Goal: Information Seeking & Learning: Find specific fact

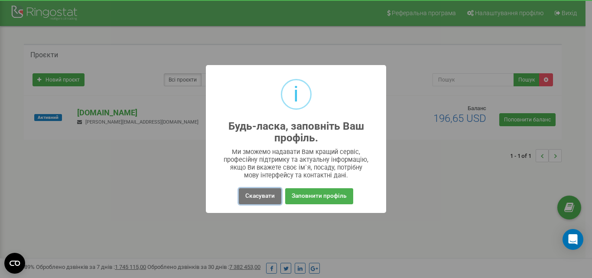
drag, startPoint x: 268, startPoint y: 194, endPoint x: 343, endPoint y: 181, distance: 76.1
click at [268, 194] on button "Скасувати" at bounding box center [260, 196] width 43 height 16
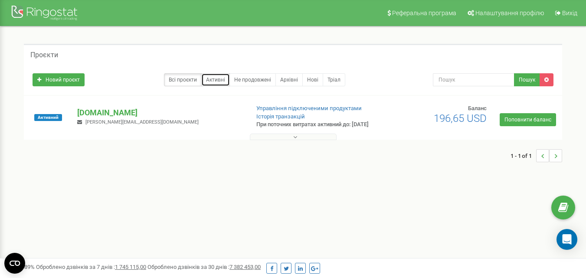
click at [226, 76] on link "Активні" at bounding box center [215, 79] width 29 height 13
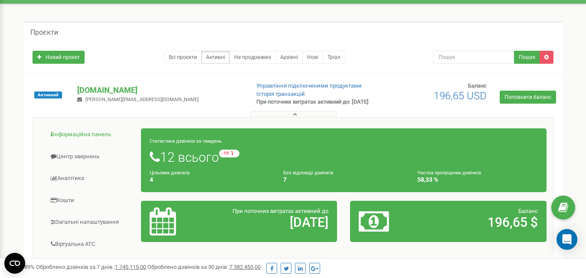
scroll to position [43, 0]
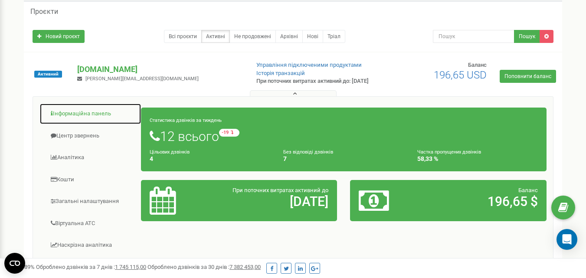
click at [93, 117] on link "Інформаційна панель" at bounding box center [90, 113] width 102 height 21
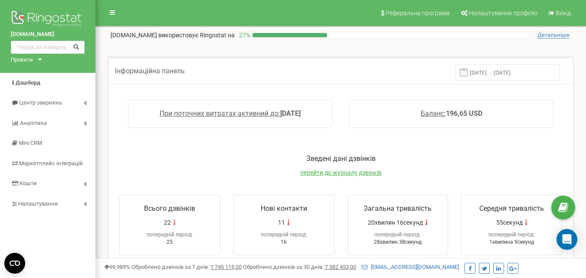
click at [38, 57] on div "Проєкти separator-ism.com" at bounding box center [24, 60] width 27 height 8
click at [52, 121] on link "Аналiтика" at bounding box center [47, 123] width 95 height 20
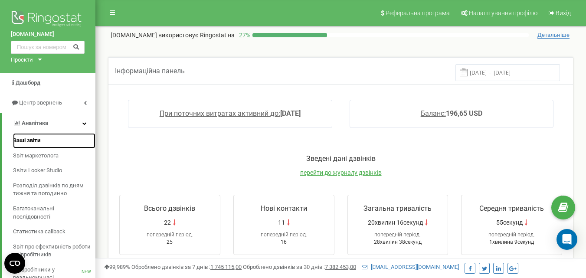
click at [40, 145] on link "Ваші звіти" at bounding box center [54, 140] width 82 height 15
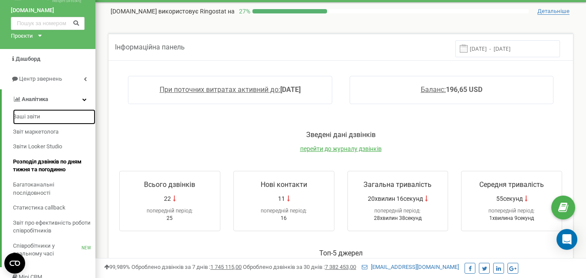
scroll to position [43, 0]
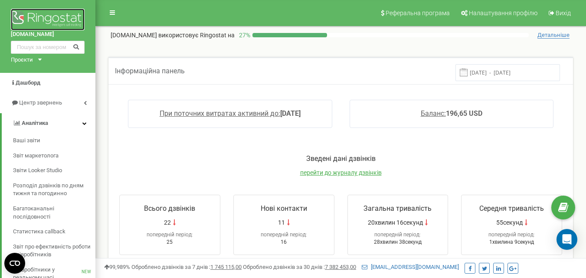
click at [29, 17] on img at bounding box center [48, 20] width 74 height 22
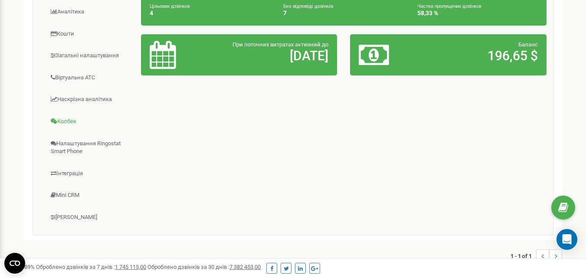
scroll to position [173, 0]
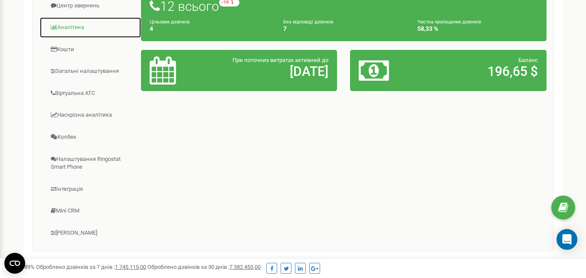
click at [72, 30] on link "Аналiтика" at bounding box center [90, 27] width 102 height 21
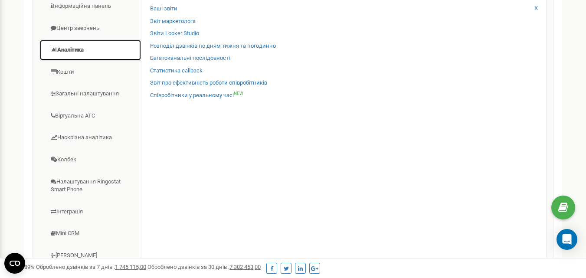
scroll to position [130, 0]
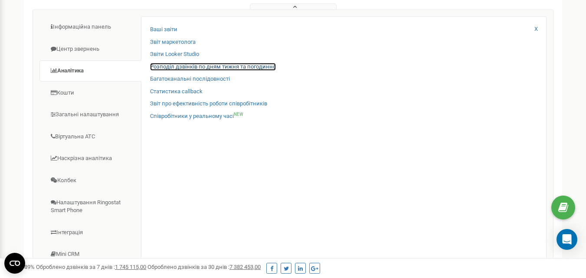
click at [270, 71] on link "Розподіл дзвінків по дням тижня та погодинно" at bounding box center [213, 67] width 126 height 8
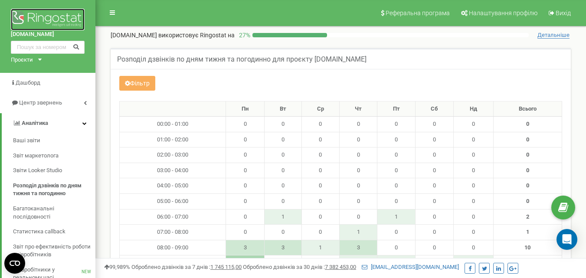
click at [29, 10] on img at bounding box center [48, 20] width 74 height 22
click at [110, 10] on icon at bounding box center [112, 13] width 5 height 6
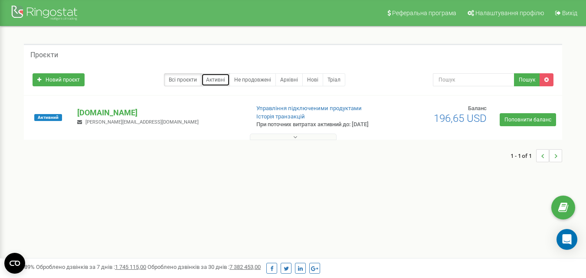
click at [214, 82] on link "Активні" at bounding box center [215, 79] width 29 height 13
click at [284, 140] on button at bounding box center [293, 137] width 87 height 7
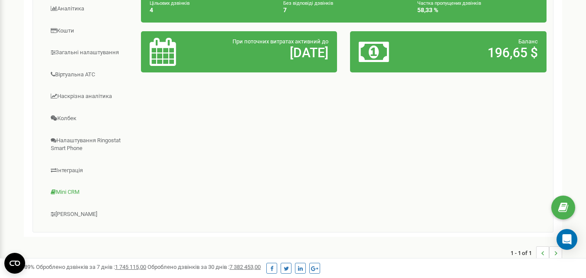
scroll to position [112, 0]
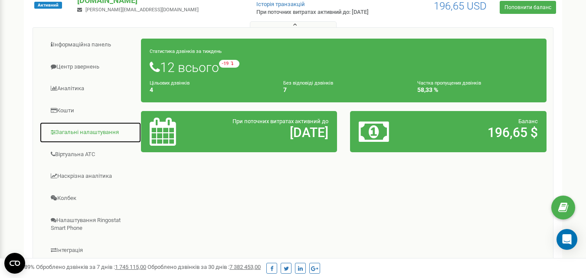
click at [97, 142] on link "Загальні налаштування" at bounding box center [90, 132] width 102 height 21
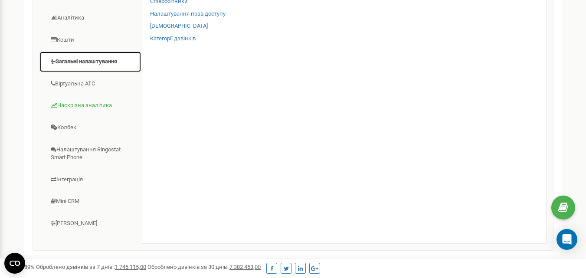
scroll to position [199, 0]
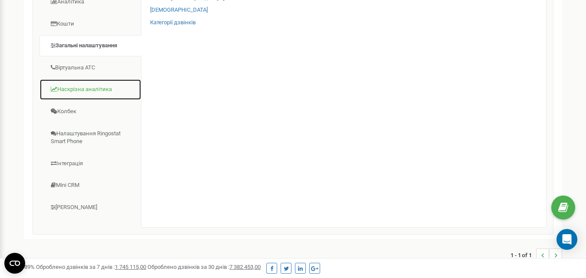
click at [73, 100] on link "Наскрізна аналітика" at bounding box center [90, 89] width 102 height 21
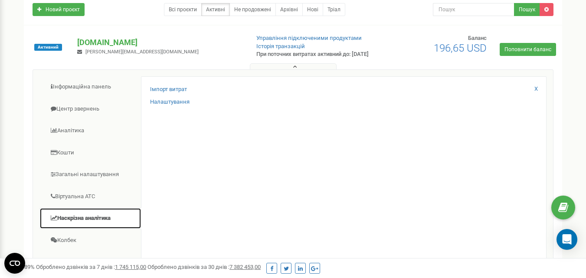
scroll to position [69, 0]
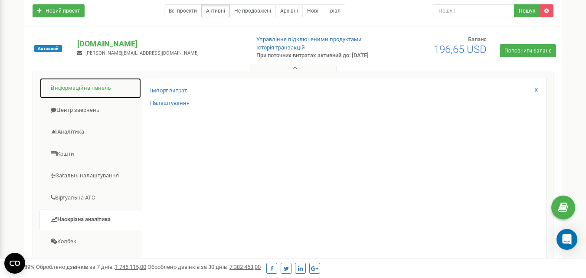
click at [78, 98] on link "Інформаційна панель" at bounding box center [90, 88] width 102 height 21
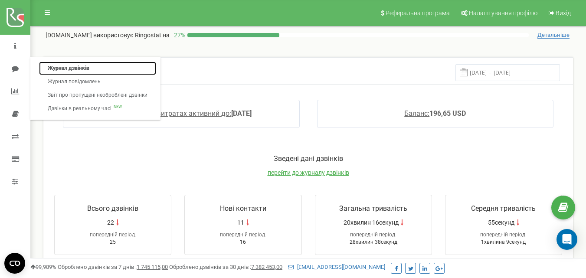
click at [72, 67] on link "Журнал дзвінків" at bounding box center [97, 68] width 117 height 13
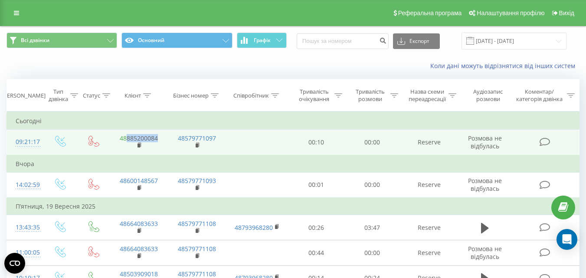
drag, startPoint x: 164, startPoint y: 132, endPoint x: 126, endPoint y: 138, distance: 38.1
click at [126, 138] on td "48885200084" at bounding box center [139, 143] width 58 height 26
copy link "885200084"
